Goal: Task Accomplishment & Management: Complete application form

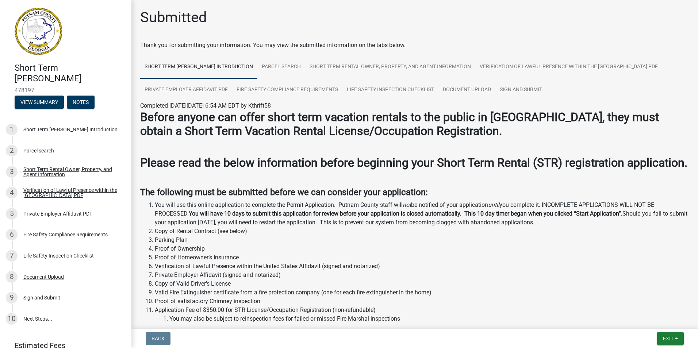
scroll to position [37, 0]
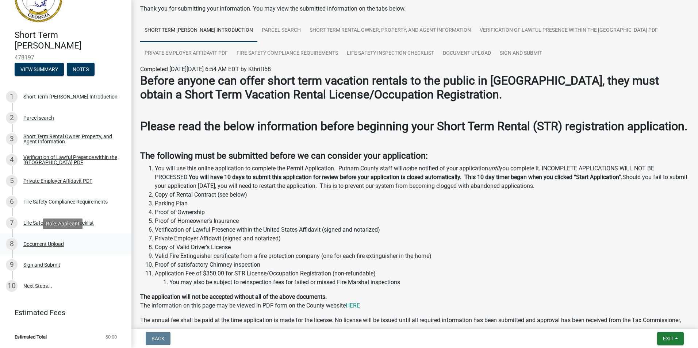
click at [51, 244] on div "Document Upload" at bounding box center [43, 244] width 41 height 5
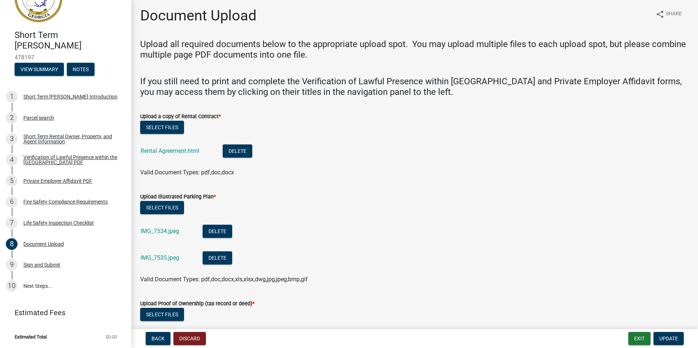
scroll to position [0, 0]
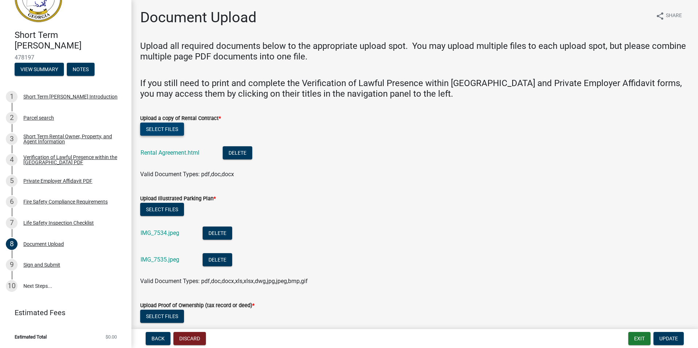
click at [165, 132] on button "Select files" at bounding box center [162, 129] width 44 height 13
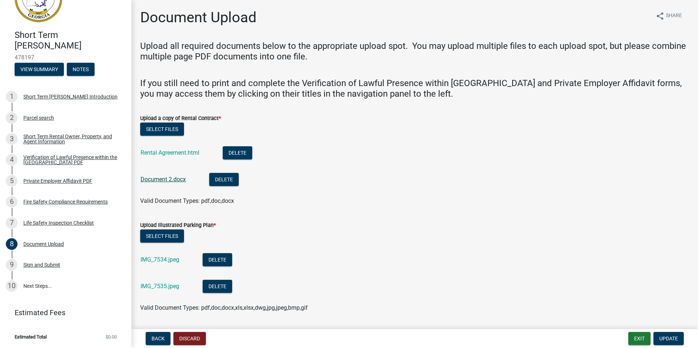
click at [172, 180] on link "Document 2.docx" at bounding box center [163, 179] width 45 height 7
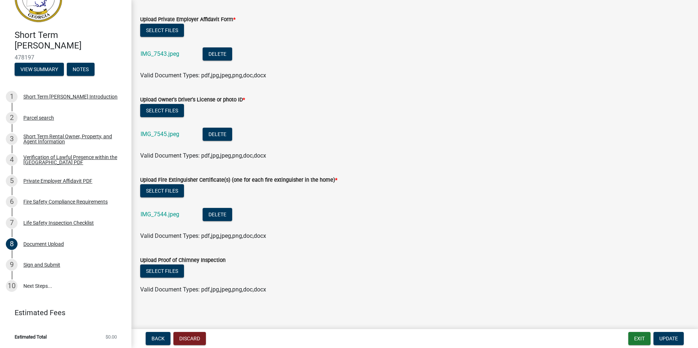
scroll to position [664, 0]
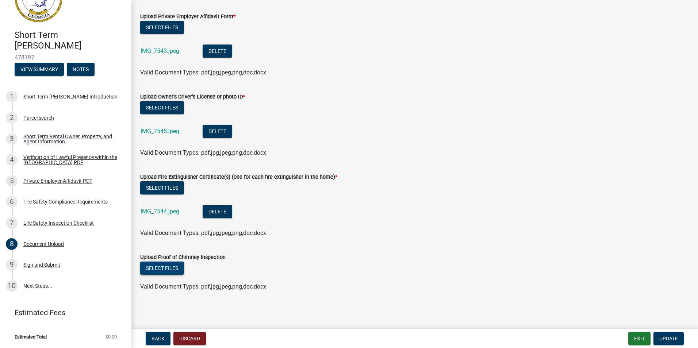
click at [167, 266] on button "Select files" at bounding box center [162, 268] width 44 height 13
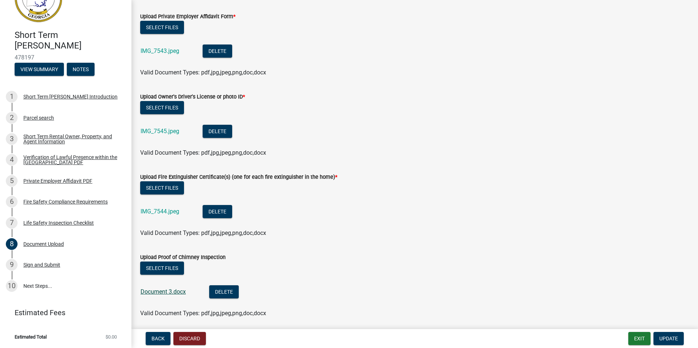
click at [164, 292] on link "Document 3.docx" at bounding box center [163, 292] width 45 height 7
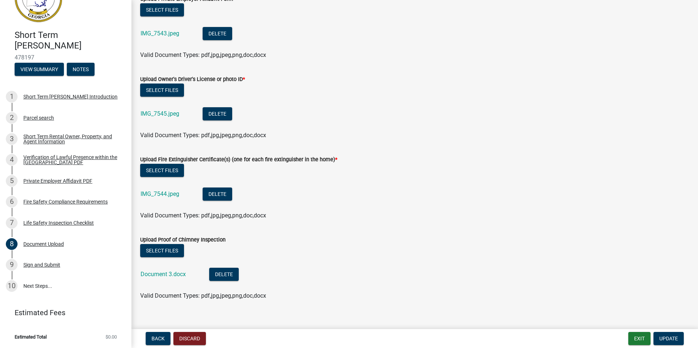
scroll to position [690, 0]
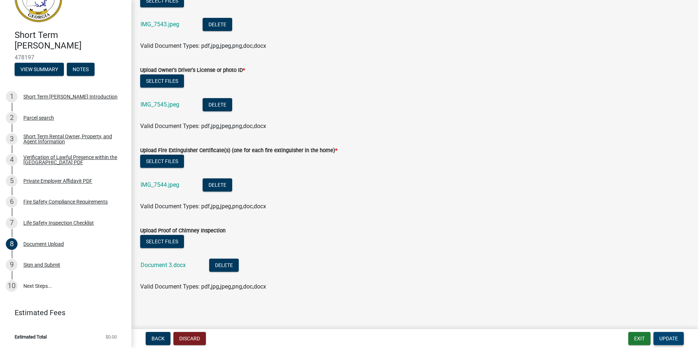
click at [671, 337] on span "Update" at bounding box center [669, 339] width 19 height 6
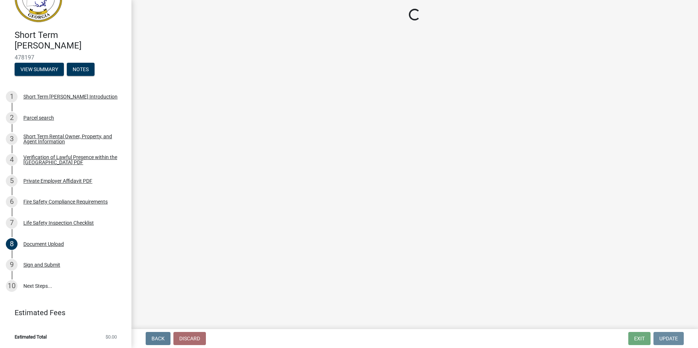
scroll to position [0, 0]
